Goal: Complete application form

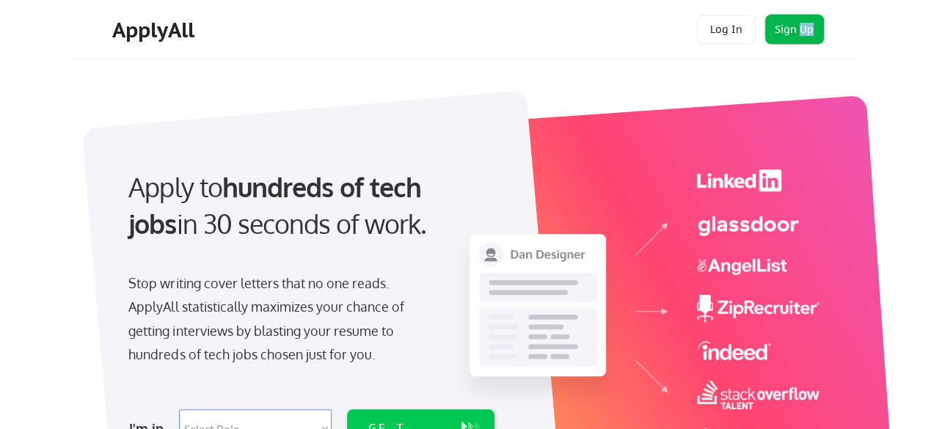
click at [784, 15] on button "Sign Up" at bounding box center [794, 29] width 59 height 29
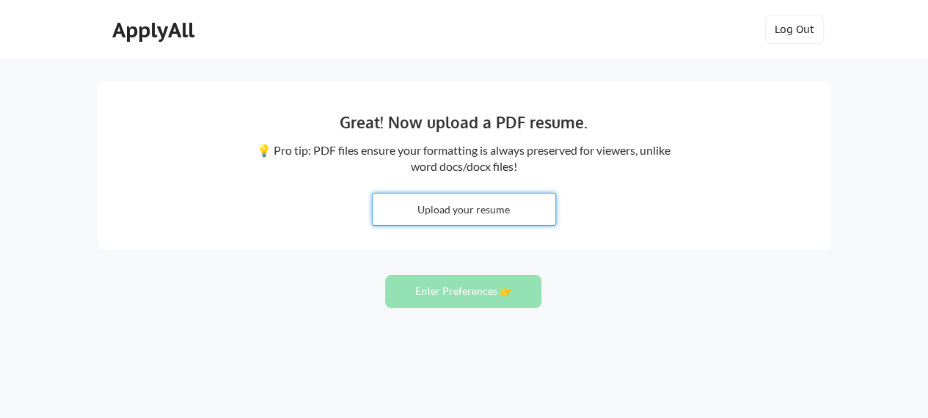
click at [489, 223] on input "file" at bounding box center [464, 210] width 183 height 32
type input "C:\fakepath\1. POOJA CV 2025.pdf"
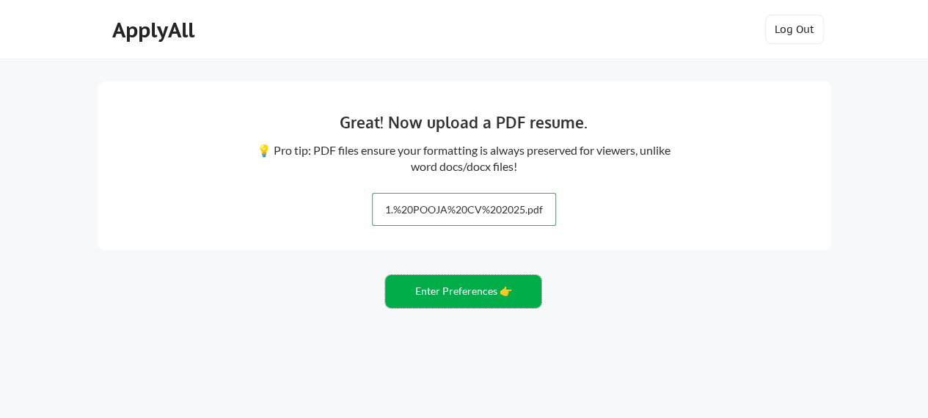
click at [459, 296] on button "Enter Preferences 👉" at bounding box center [463, 291] width 156 height 33
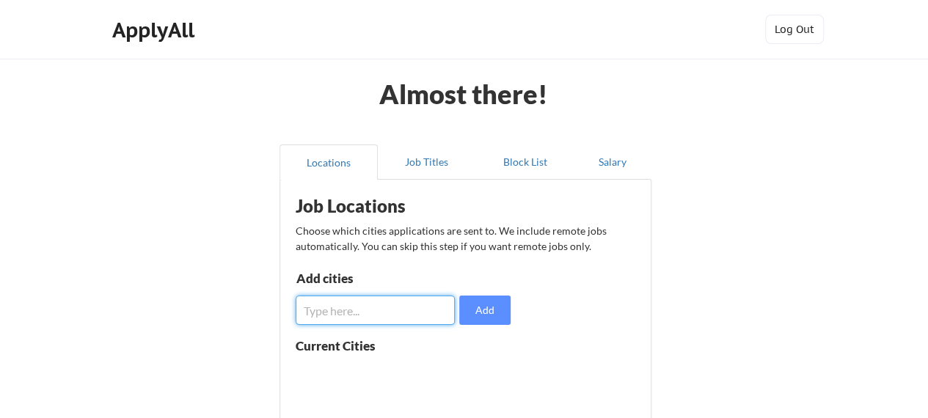
click at [389, 318] on input "input" at bounding box center [376, 310] width 160 height 29
type input "paris"
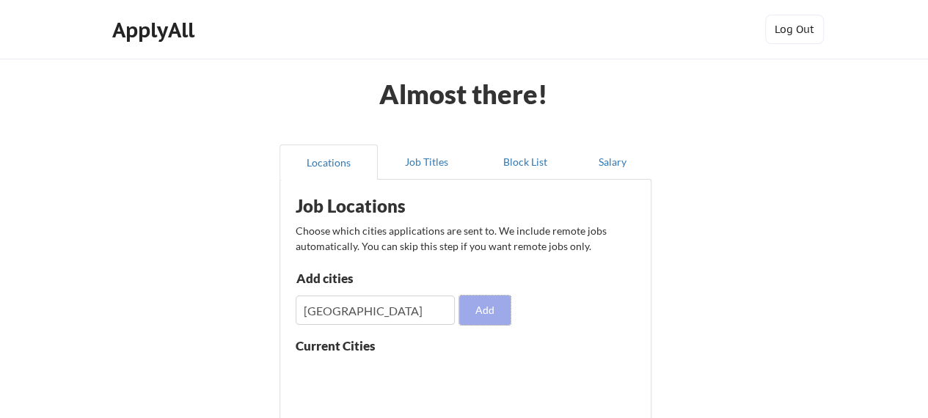
click at [492, 299] on button "Add" at bounding box center [484, 310] width 51 height 29
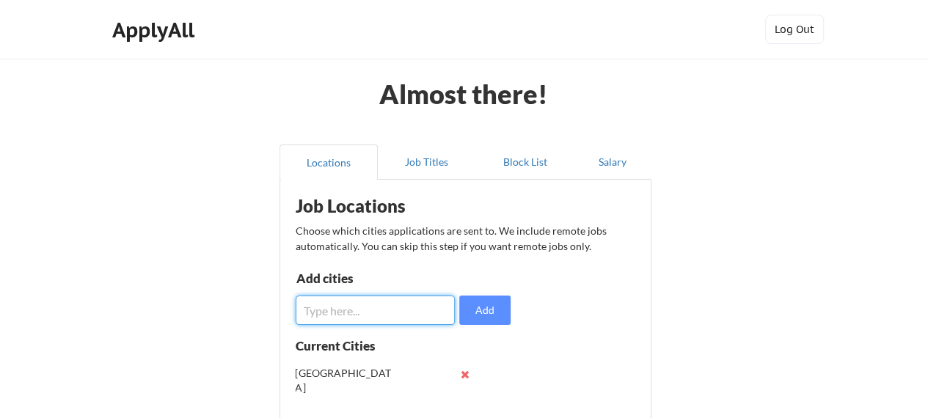
click at [424, 302] on input "input" at bounding box center [376, 310] width 160 height 29
type input "united kingdom"
click at [462, 302] on button "Add" at bounding box center [484, 310] width 51 height 29
click at [427, 309] on input "input" at bounding box center [376, 310] width 160 height 29
type input "swizerland"
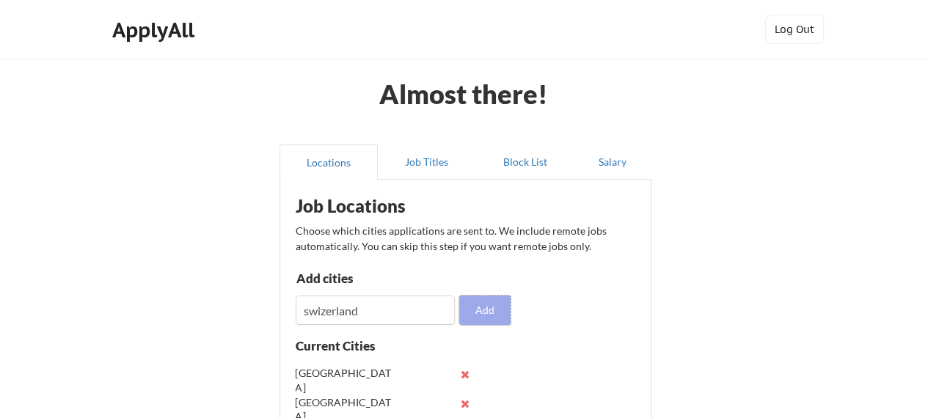
click at [506, 315] on button "Add" at bounding box center [484, 310] width 51 height 29
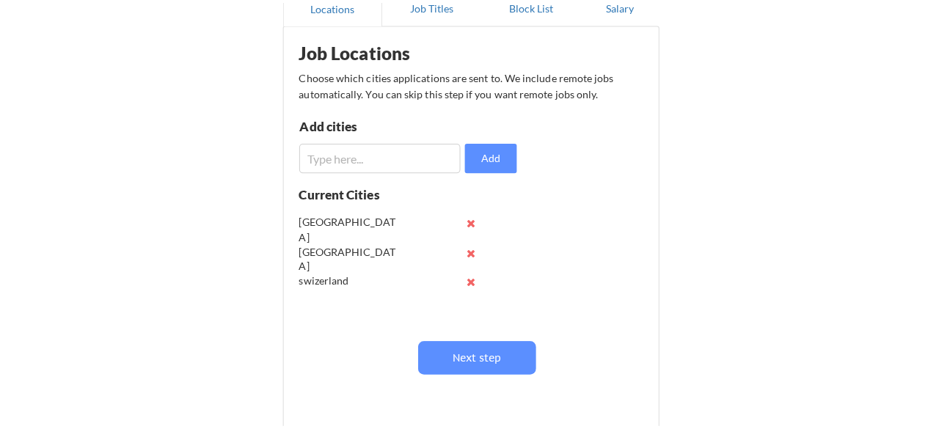
scroll to position [176, 0]
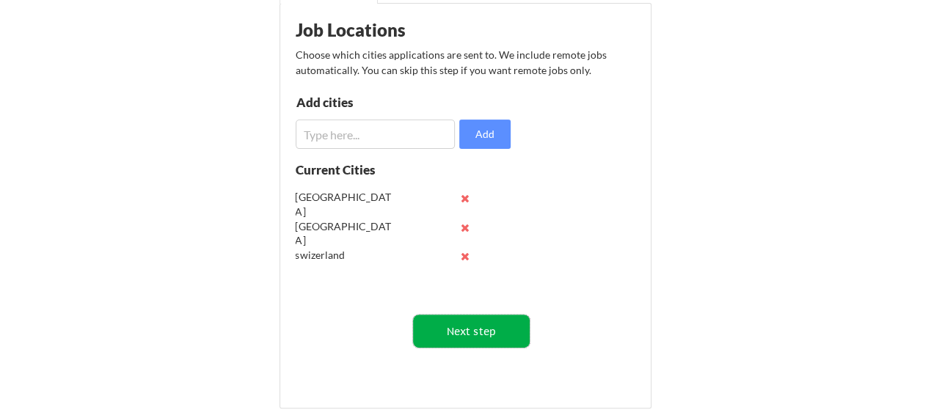
click at [481, 332] on button "Next step" at bounding box center [471, 331] width 117 height 33
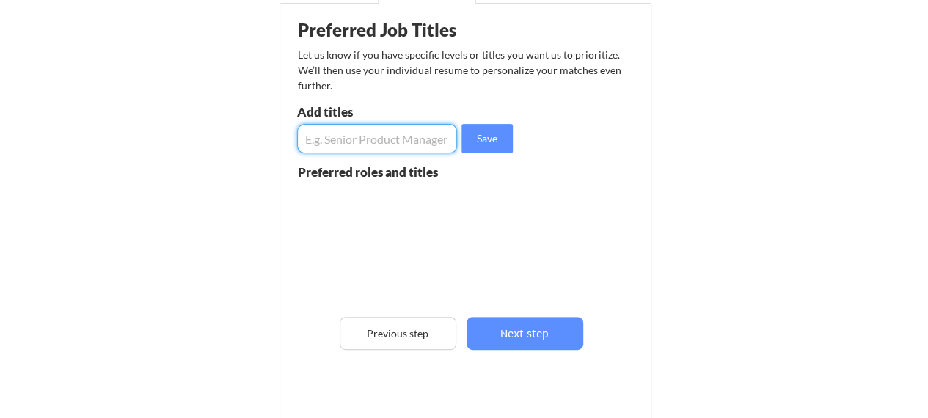
click at [411, 141] on input "input" at bounding box center [377, 138] width 161 height 29
type input "teacher"
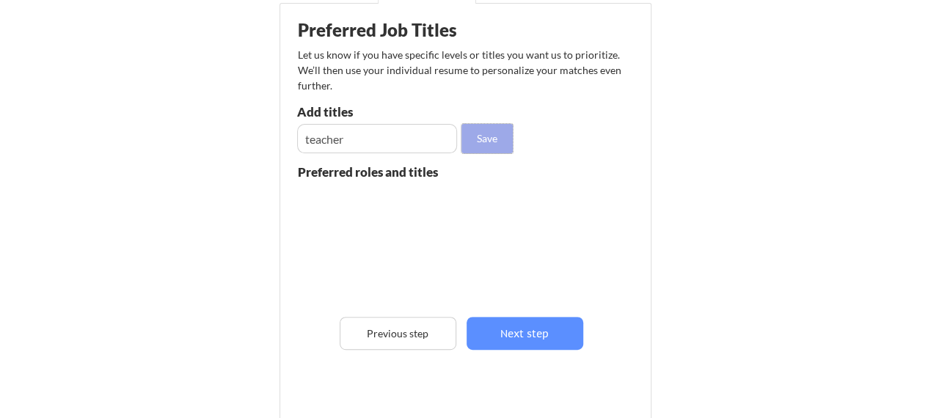
click at [471, 136] on button "Save" at bounding box center [487, 138] width 51 height 29
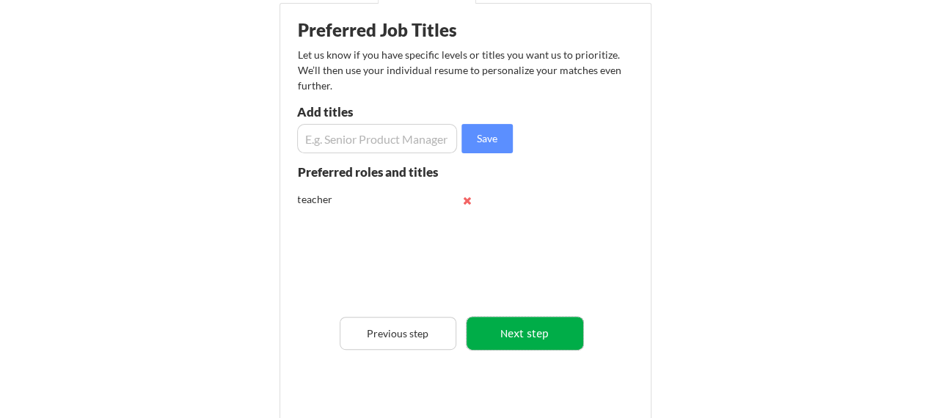
click at [521, 338] on button "Next step" at bounding box center [525, 333] width 117 height 33
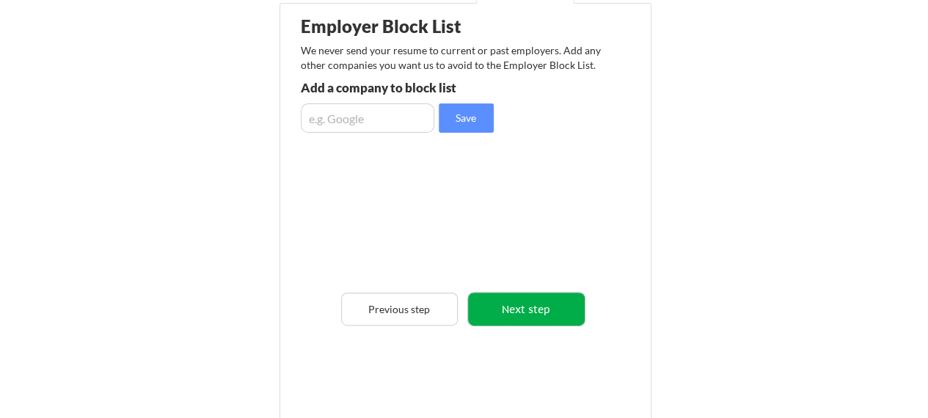
click at [516, 313] on button "Next step" at bounding box center [526, 309] width 117 height 33
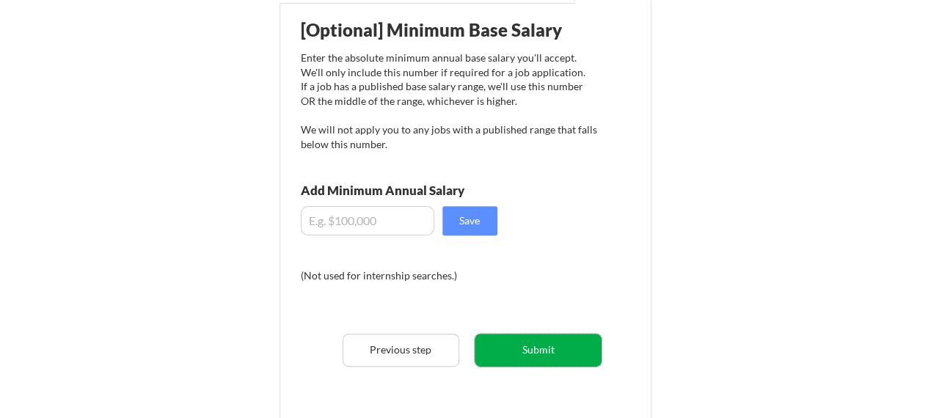
click at [519, 359] on button "Submit" at bounding box center [538, 350] width 127 height 33
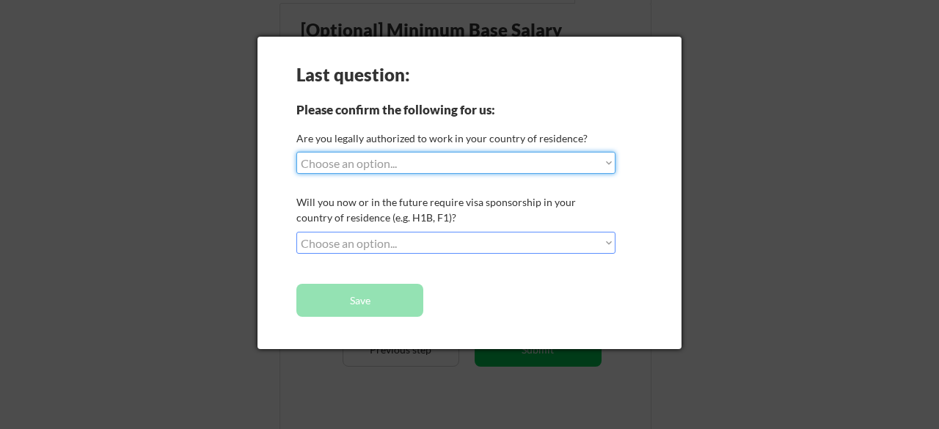
click at [478, 167] on select "Choose an option... Yes, I am a US Citizen Yes, I am a Canadian Citizen Yes, I …" at bounding box center [455, 163] width 319 height 22
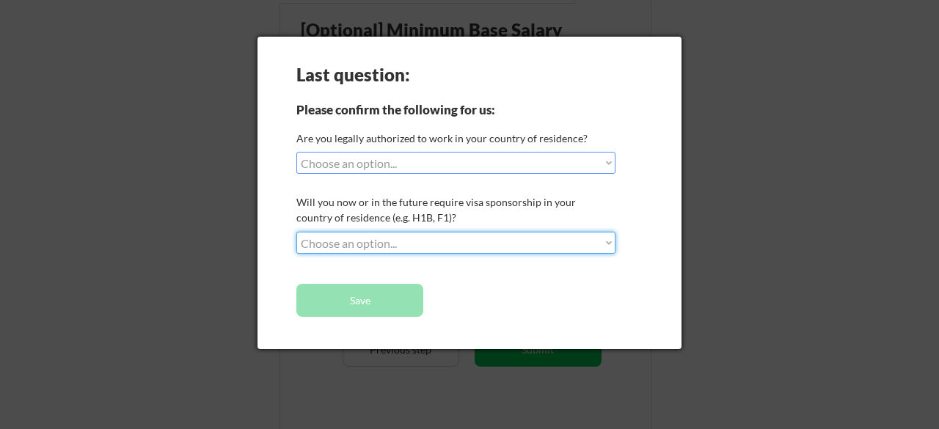
click at [464, 239] on select "Choose an option... No, I will not need sponsorship Yes, I will need sponsorship" at bounding box center [455, 243] width 319 height 22
select select ""yes__i_will_need_sponsorship""
click at [296, 232] on select "Choose an option... No, I will not need sponsorship Yes, I will need sponsorship" at bounding box center [455, 243] width 319 height 22
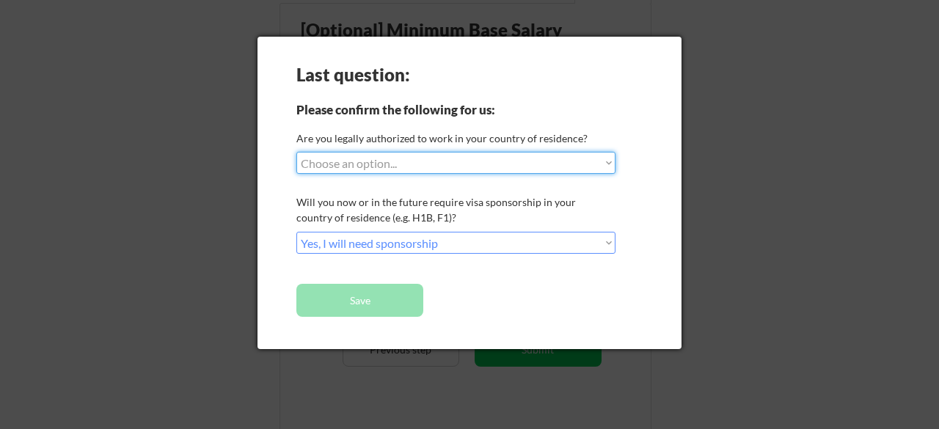
click at [442, 156] on select "Choose an option... Yes, I am a US Citizen Yes, I am a Canadian Citizen Yes, I …" at bounding box center [455, 163] width 319 height 22
select select ""no__i_am_not__yet__authorized""
click at [296, 152] on select "Choose an option... Yes, I am a US Citizen Yes, I am a Canadian Citizen Yes, I …" at bounding box center [455, 163] width 319 height 22
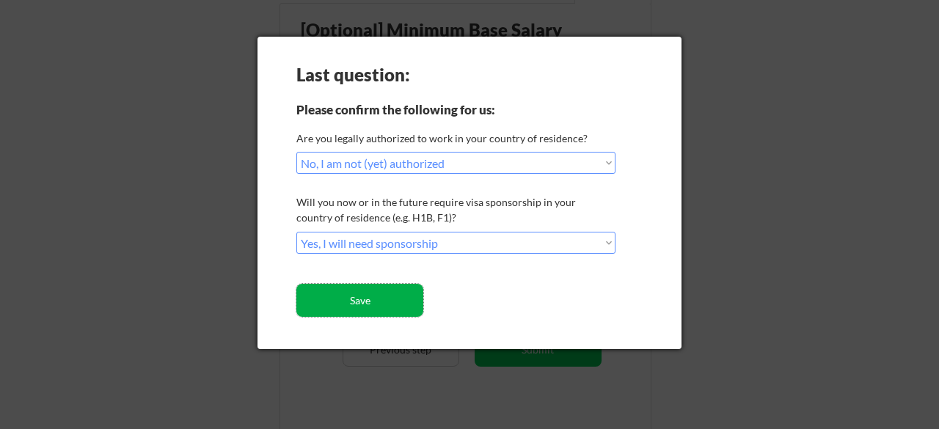
click at [395, 300] on button "Save" at bounding box center [359, 300] width 127 height 33
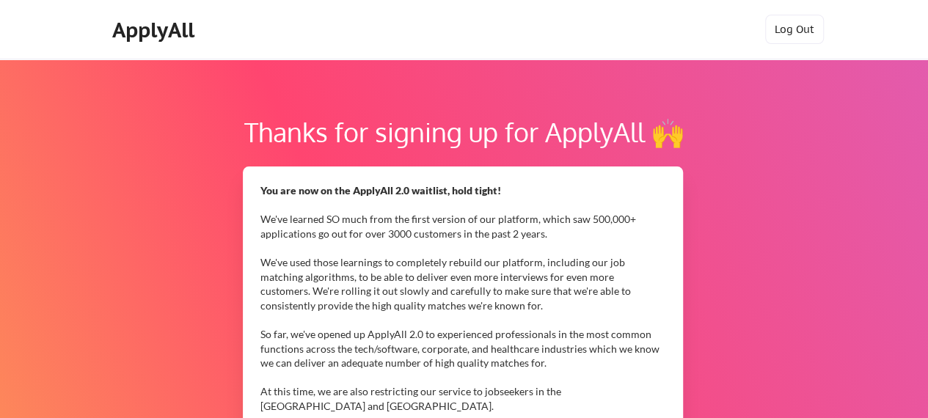
click at [145, 22] on div "ApplyAll" at bounding box center [155, 30] width 87 height 25
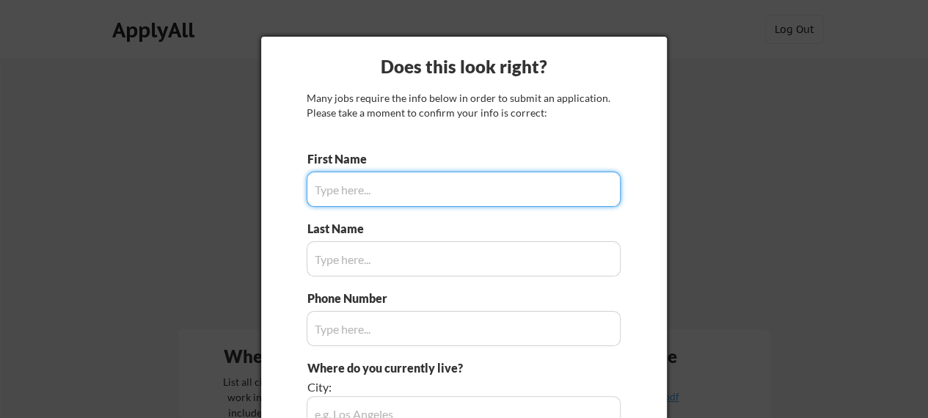
click at [338, 197] on input "input" at bounding box center [464, 189] width 314 height 35
type input "Pooja"
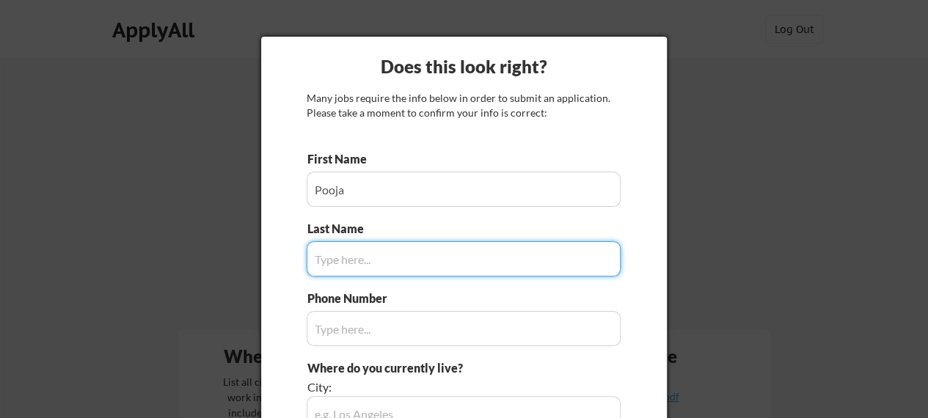
click at [351, 246] on input "input" at bounding box center [464, 258] width 314 height 35
type input "Dutte"
click at [354, 318] on input "input" at bounding box center [464, 328] width 314 height 35
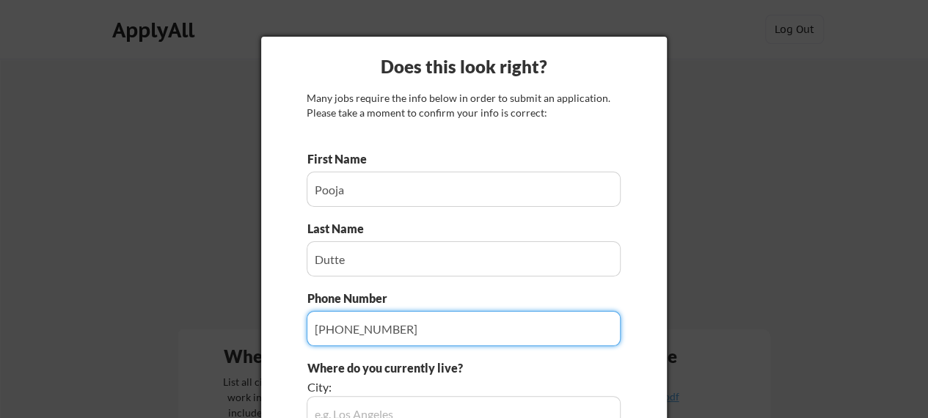
type input "[PHONE_NUMBER]"
click at [663, 236] on div "Does this look right? Many jobs require the info below in order to submit an ap…" at bounding box center [464, 346] width 406 height 619
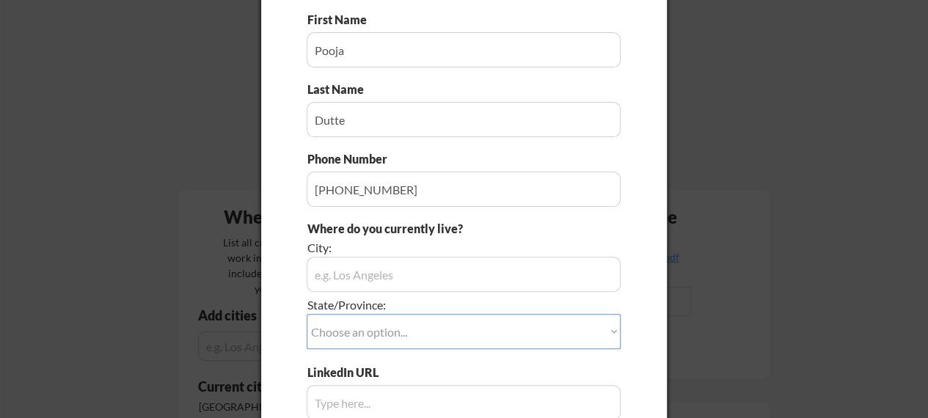
scroll to position [294, 0]
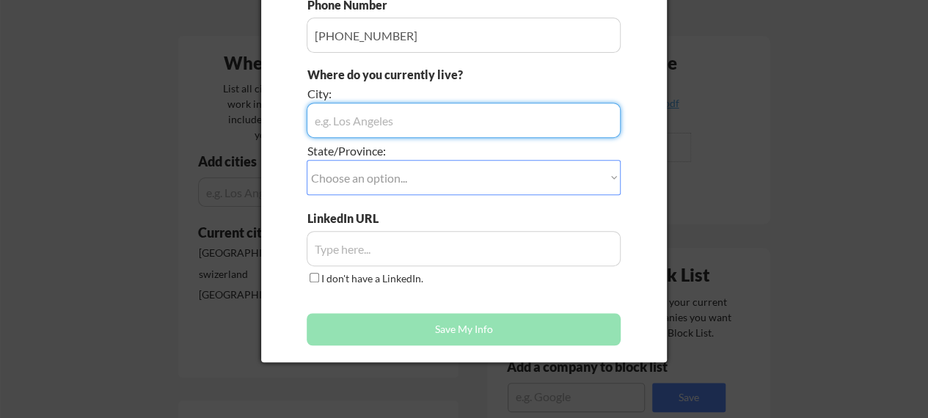
click at [509, 119] on input "input" at bounding box center [464, 120] width 314 height 35
type input "[GEOGRAPHIC_DATA]"
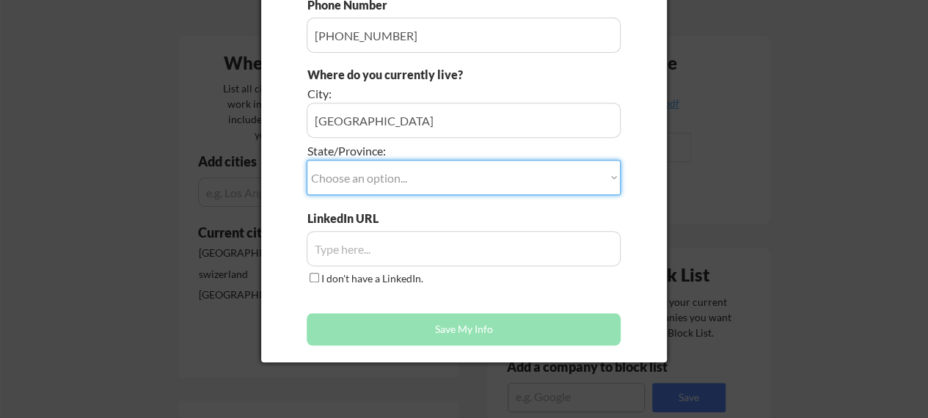
click at [503, 177] on select "Choose an option... Other/Not Applicable [US_STATE] [US_STATE] [GEOGRAPHIC_DATA…" at bounding box center [464, 177] width 314 height 35
click at [610, 186] on select "Choose an option... Other/Not Applicable [US_STATE] [US_STATE] [GEOGRAPHIC_DATA…" at bounding box center [464, 177] width 314 height 35
select select ""Other/Not Applicable""
click at [307, 160] on select "Choose an option... Other/Not Applicable [US_STATE] [US_STATE] [GEOGRAPHIC_DATA…" at bounding box center [464, 177] width 314 height 35
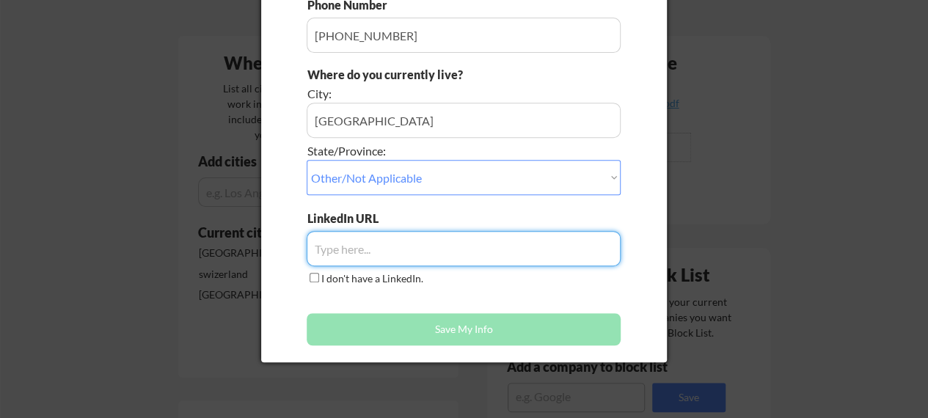
click at [457, 261] on input "input" at bounding box center [464, 248] width 314 height 35
click at [454, 257] on input "input" at bounding box center [464, 248] width 314 height 35
paste input "[DOMAIN_NAME][URL]"
type input "[DOMAIN_NAME][URL]"
click at [481, 291] on div "First Name Last Name Phone Number Where do you currently live? City: State/Prov…" at bounding box center [464, 105] width 314 height 495
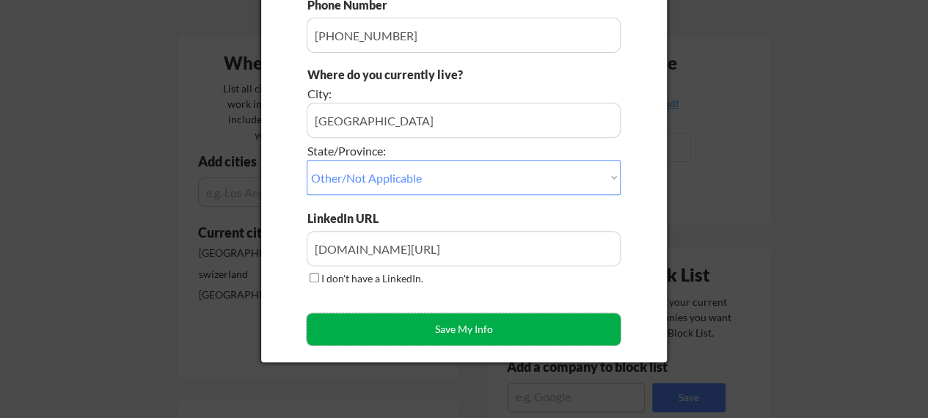
click at [482, 323] on button "Save My Info" at bounding box center [464, 329] width 314 height 32
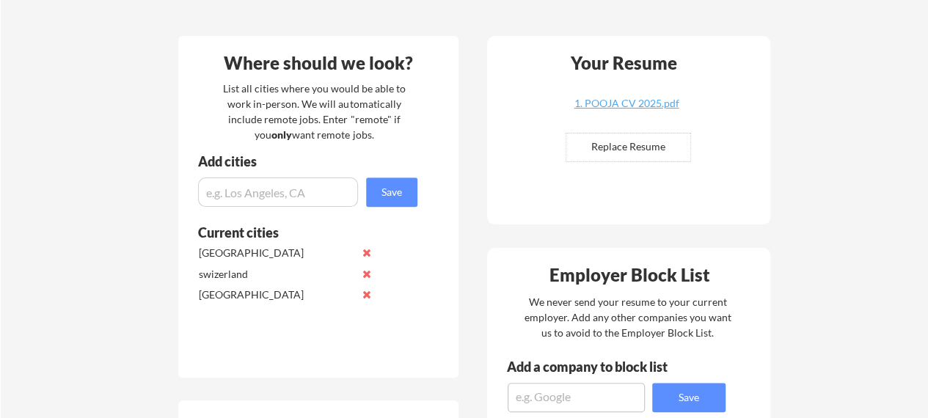
click at [498, 156] on div "Your Resume 1. POOJA CV 2025.pdf Replace Resume ✅ Replaced!" at bounding box center [628, 130] width 283 height 189
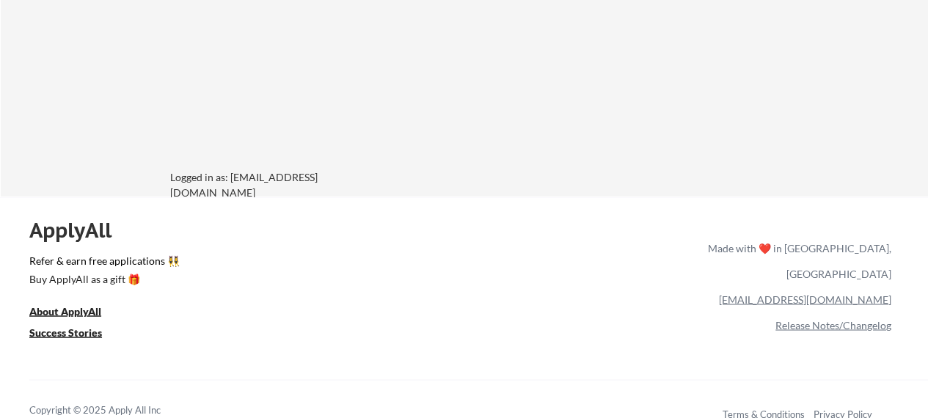
scroll to position [1212, 0]
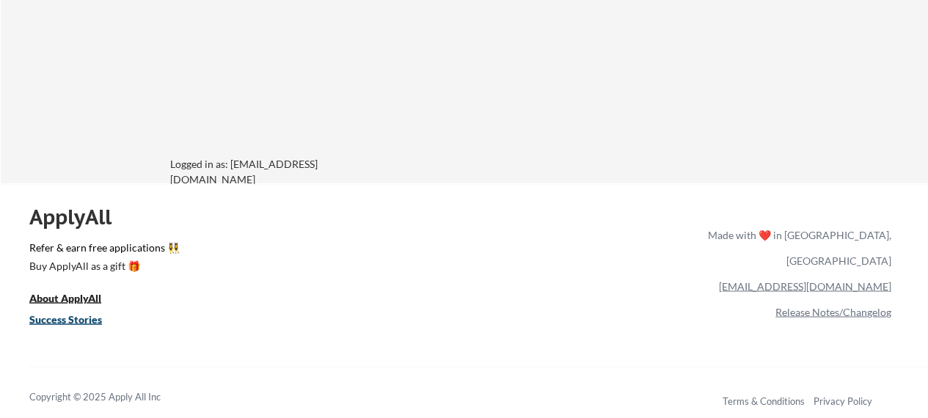
click at [78, 325] on link "Success Stories" at bounding box center [75, 320] width 92 height 18
